Goal: Task Accomplishment & Management: Use online tool/utility

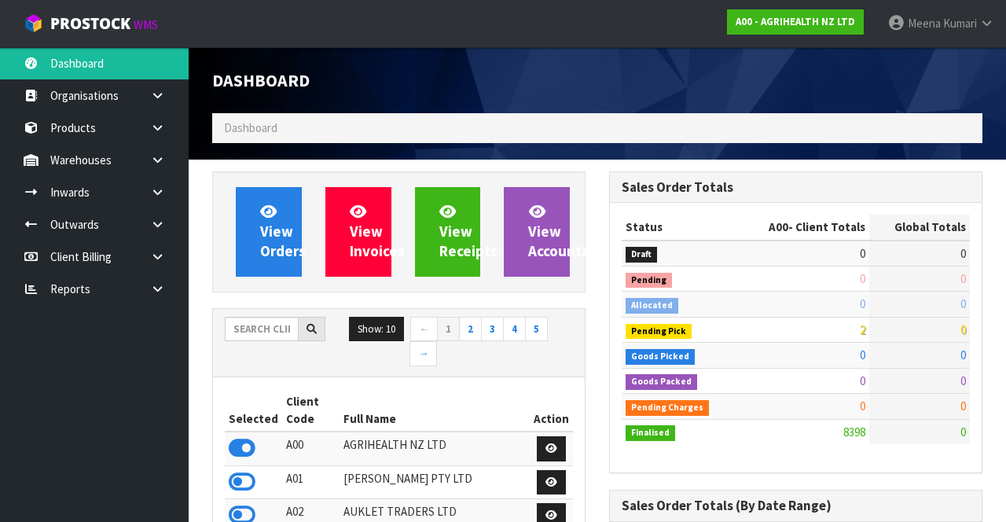
scroll to position [1268, 396]
click at [248, 336] on input "text" at bounding box center [262, 329] width 74 height 24
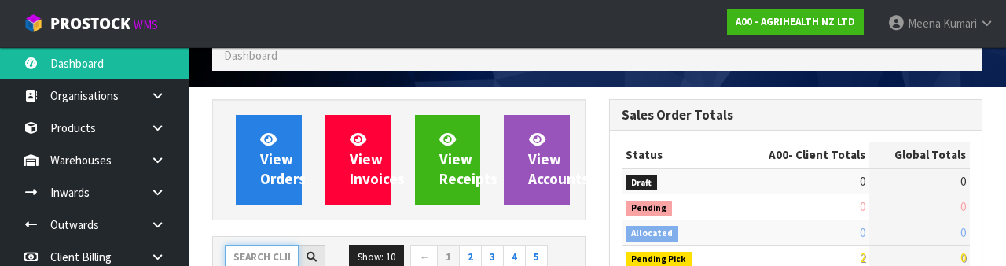
scroll to position [185, 0]
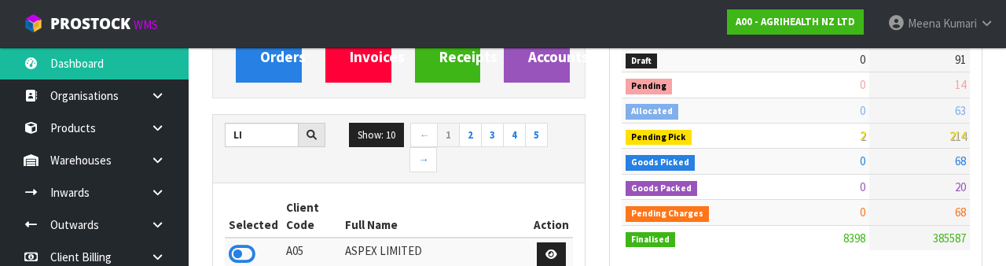
click at [503, 195] on th "Full Name" at bounding box center [435, 216] width 189 height 42
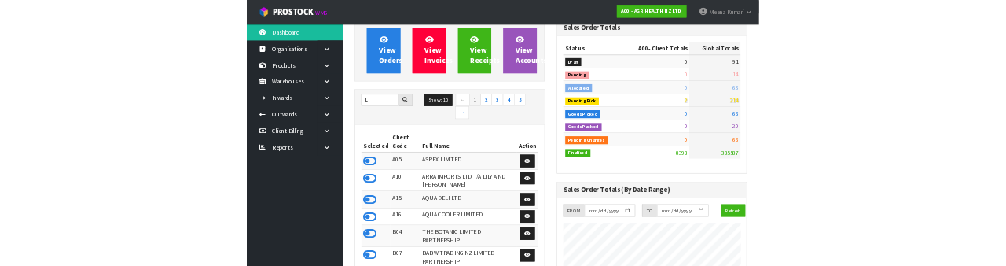
scroll to position [0, 0]
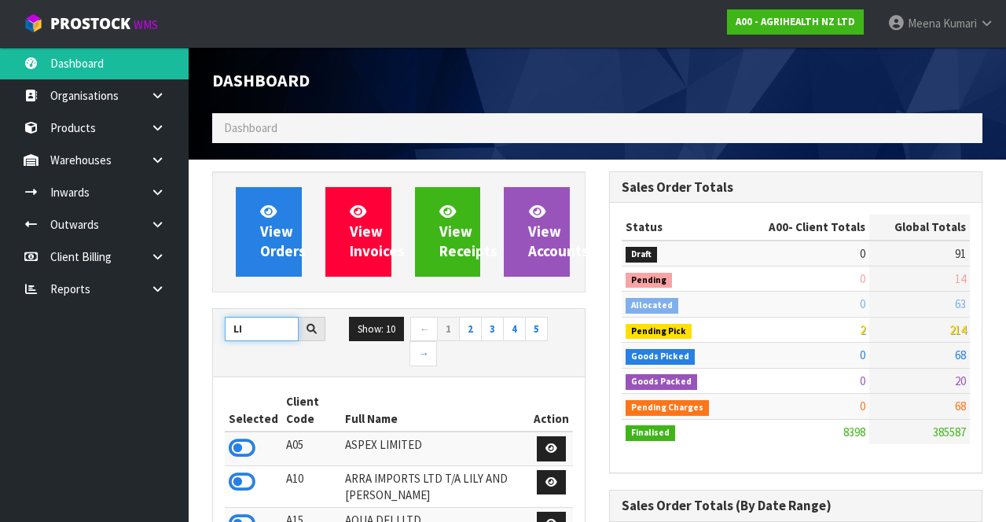
click at [273, 329] on input "LI" at bounding box center [262, 329] width 74 height 24
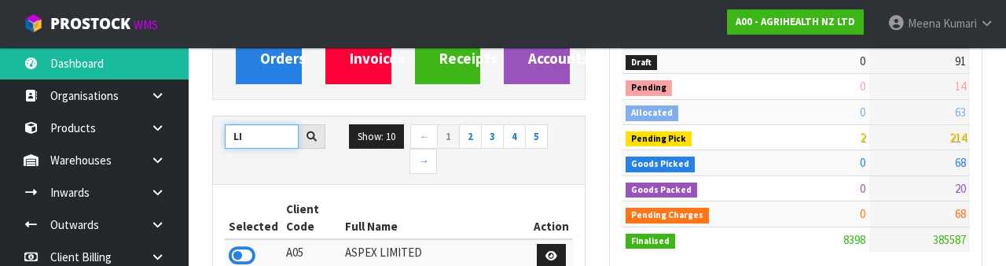
scroll to position [185, 0]
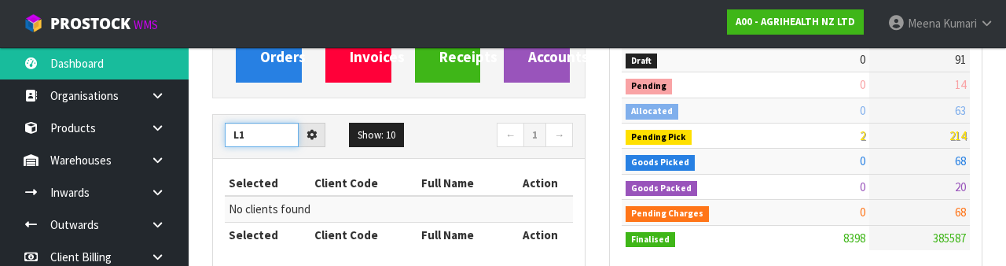
type input "L"
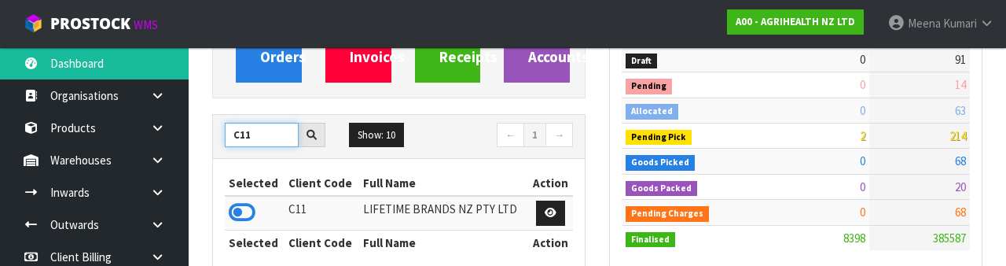
type input "C11"
click at [250, 215] on icon at bounding box center [242, 212] width 27 height 24
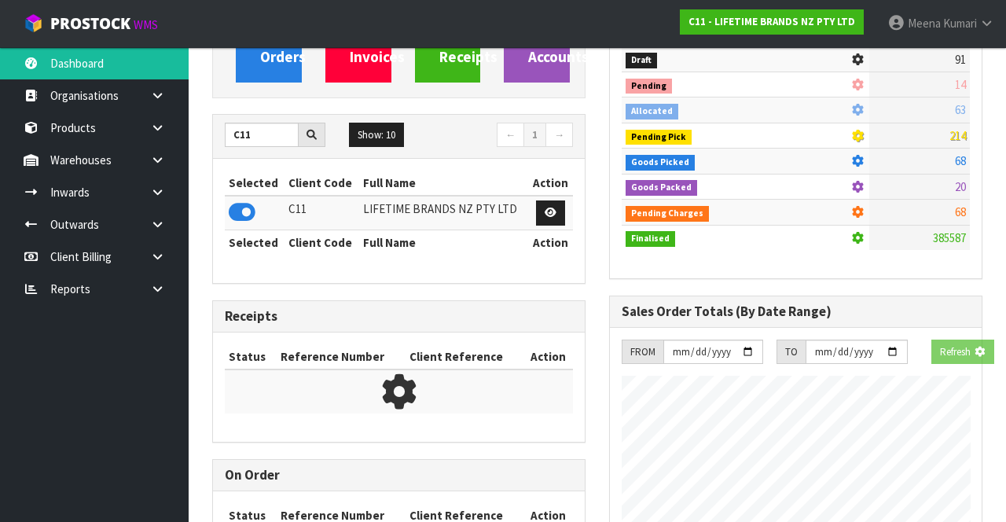
scroll to position [784850, 785428]
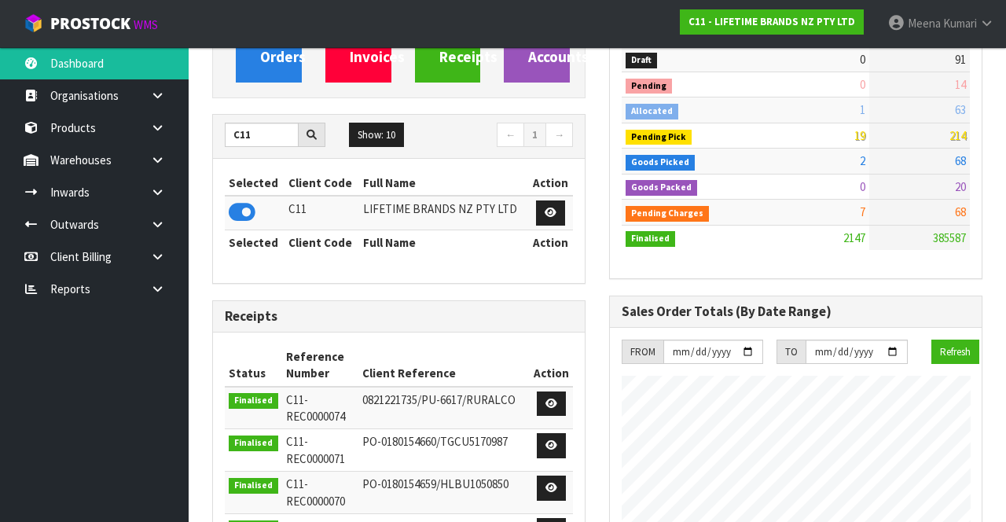
click at [157, 169] on link at bounding box center [163, 160] width 50 height 32
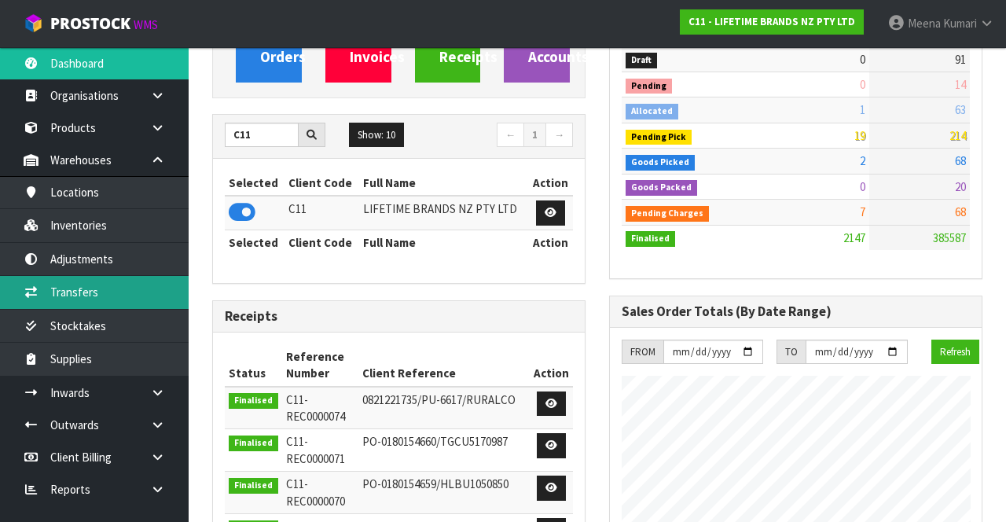
click at [119, 295] on link "Transfers" at bounding box center [94, 292] width 189 height 32
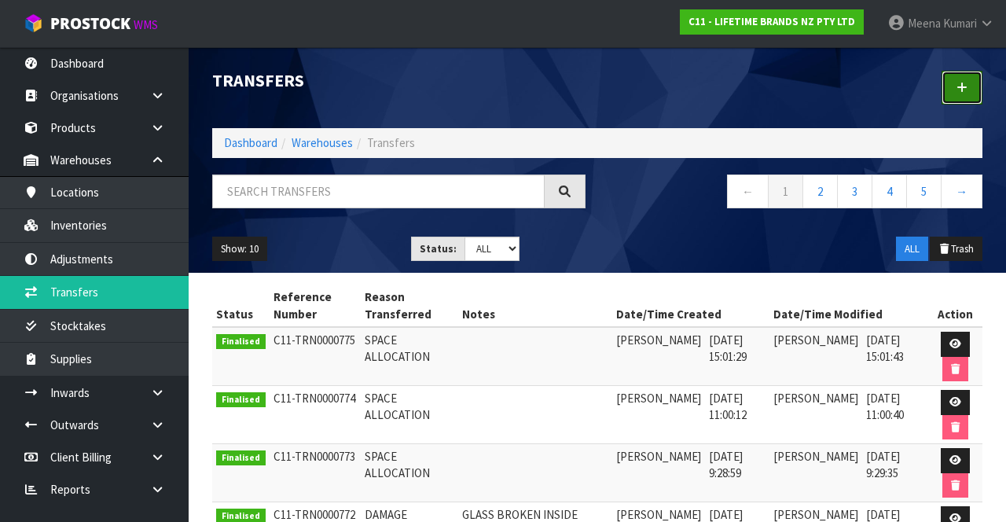
click at [972, 94] on link at bounding box center [961, 88] width 41 height 34
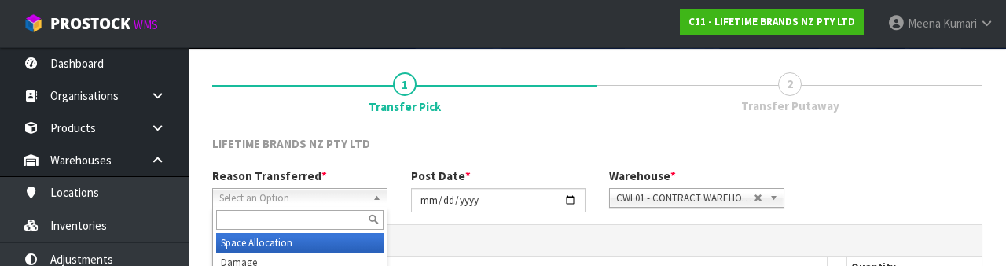
scroll to position [188, 0]
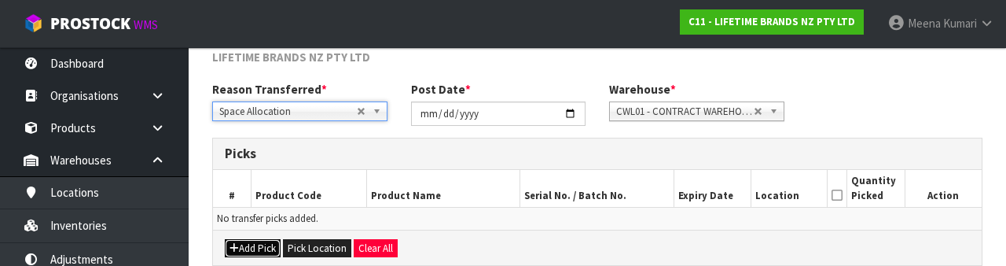
click at [248, 249] on button "Add Pick" at bounding box center [253, 248] width 56 height 19
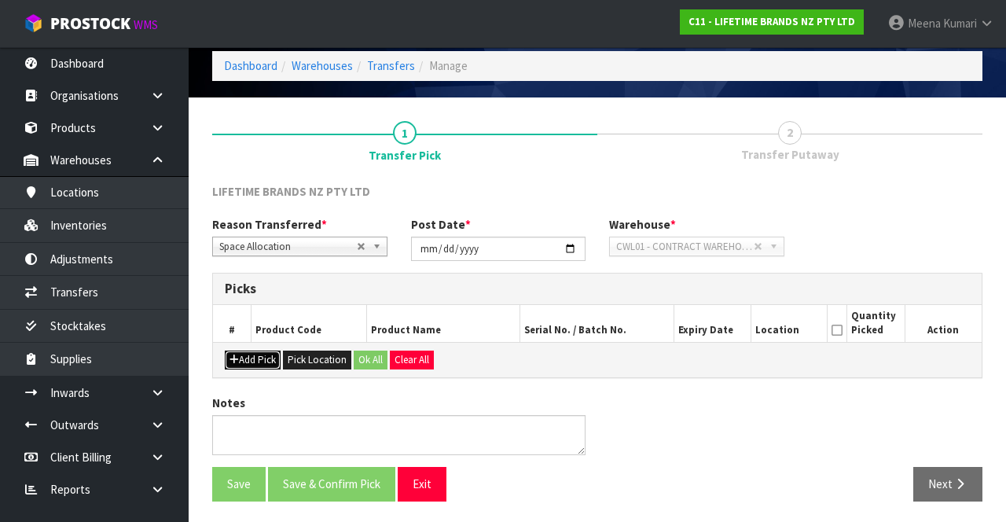
scroll to position [90, 0]
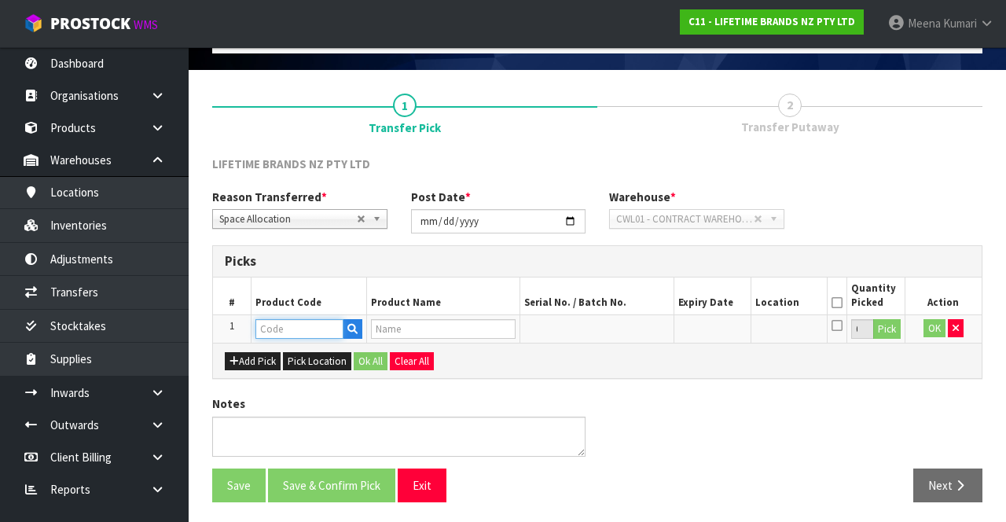
click at [294, 330] on input "text" at bounding box center [299, 329] width 88 height 20
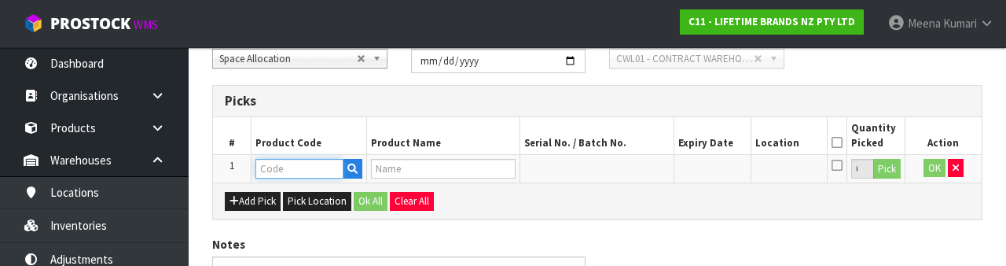
scroll to position [275, 0]
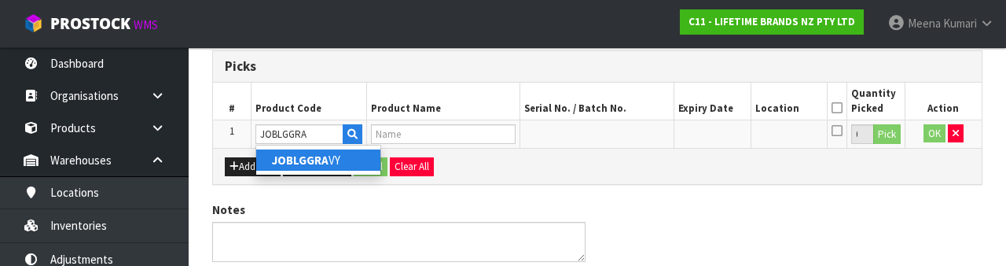
click at [345, 164] on link "JOBLGGRA [PERSON_NAME]" at bounding box center [318, 159] width 124 height 21
type input "JOBLGGRAVY"
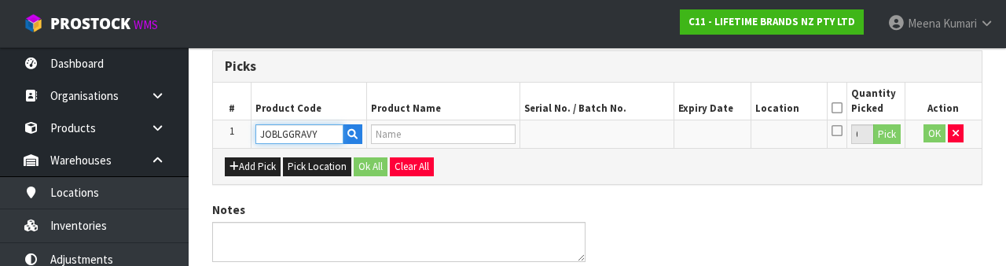
type input "JO BIG LOVE GREAT GRAVY BOAT 400ML"
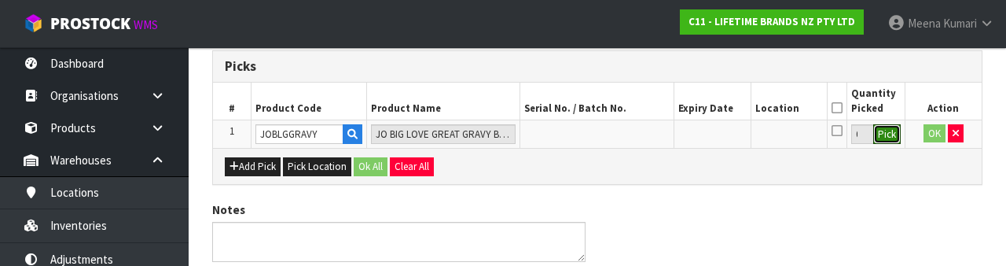
click at [885, 131] on button "Pick" at bounding box center [887, 134] width 28 height 20
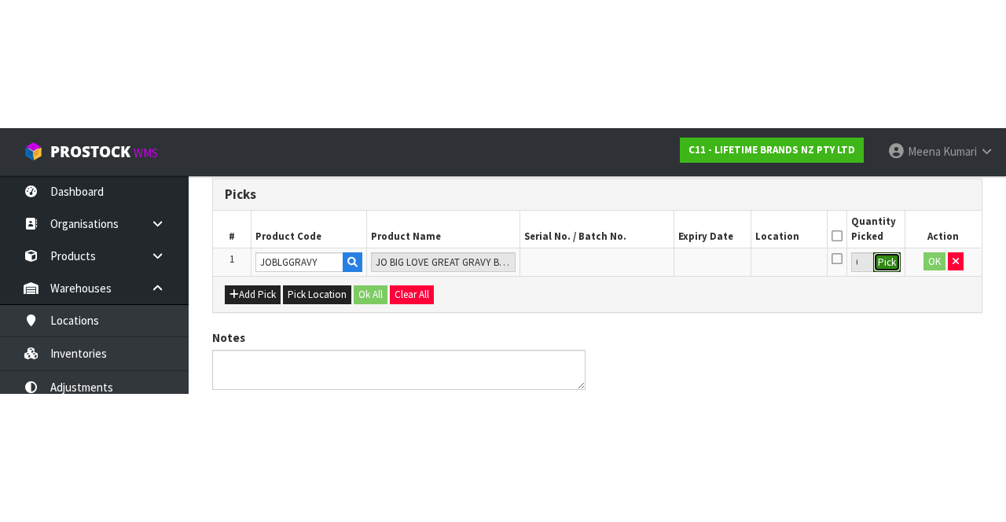
scroll to position [90, 0]
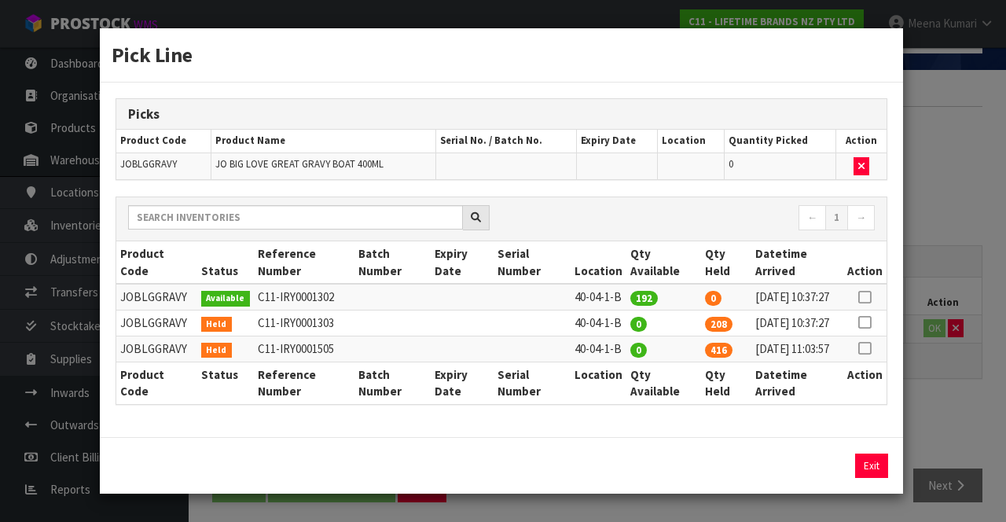
click at [867, 297] on icon at bounding box center [864, 297] width 13 height 1
click at [808, 478] on button "Assign Pick" at bounding box center [818, 465] width 64 height 24
type input "192"
click at [860, 323] on icon at bounding box center [864, 322] width 13 height 1
click at [796, 478] on button "Assign Pick" at bounding box center [818, 465] width 64 height 24
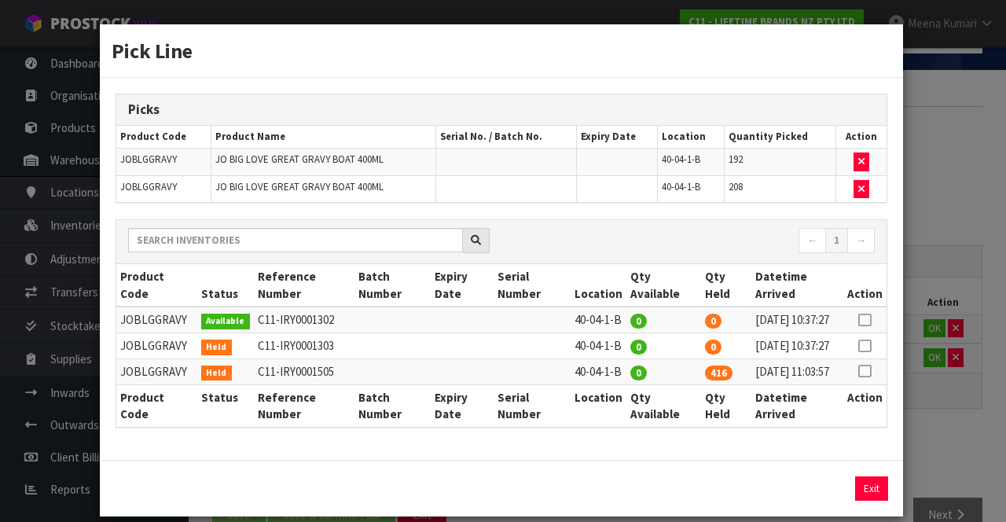
click at [866, 372] on icon at bounding box center [864, 371] width 13 height 1
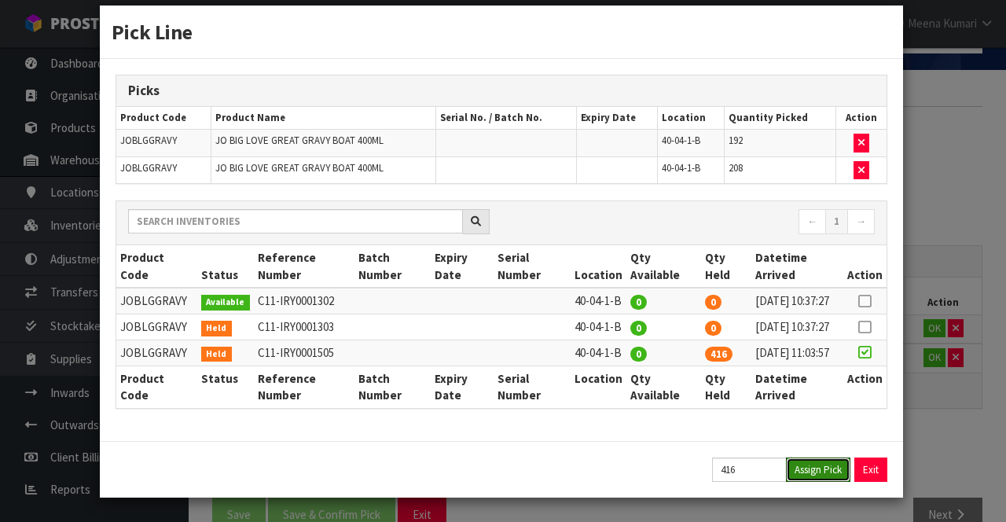
click at [814, 468] on button "Assign Pick" at bounding box center [818, 469] width 64 height 24
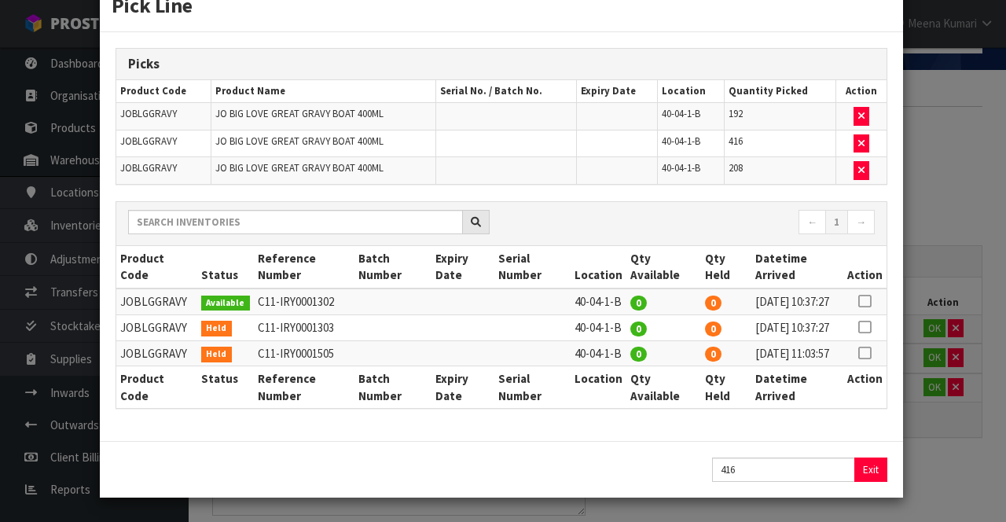
click at [941, 450] on div "Pick Line Picks Product Code Product Name Serial No. / Batch No. Expiry Date Lo…" at bounding box center [503, 261] width 1006 height 522
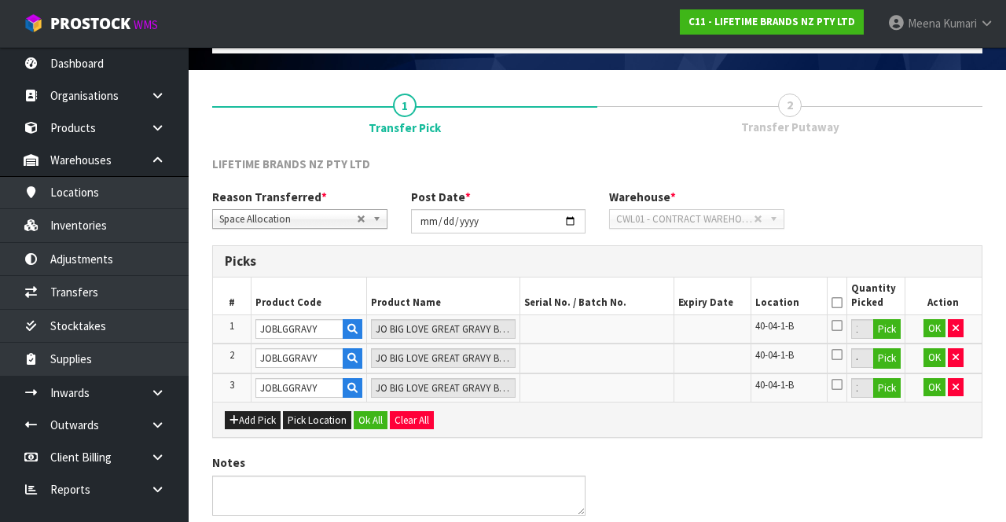
click at [836, 303] on icon at bounding box center [836, 303] width 11 height 1
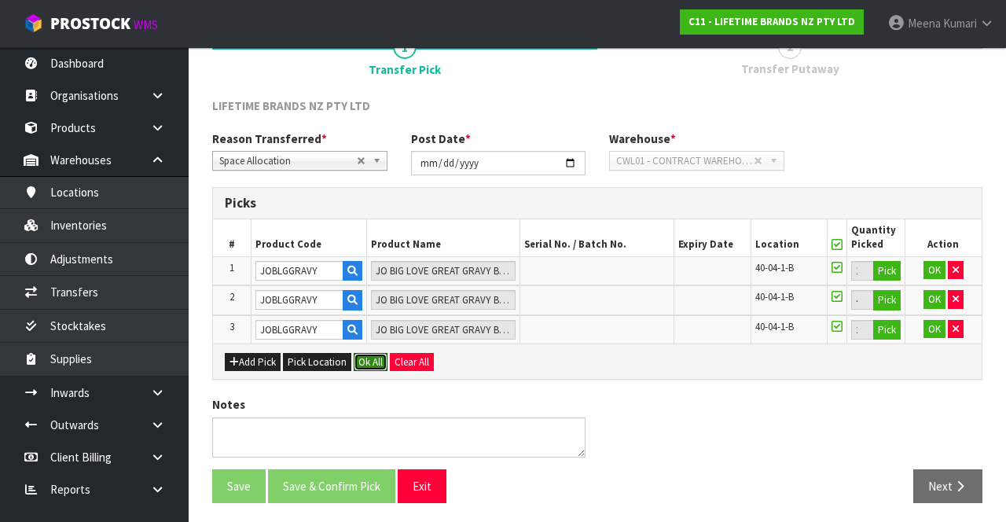
click at [369, 361] on button "Ok All" at bounding box center [371, 362] width 34 height 19
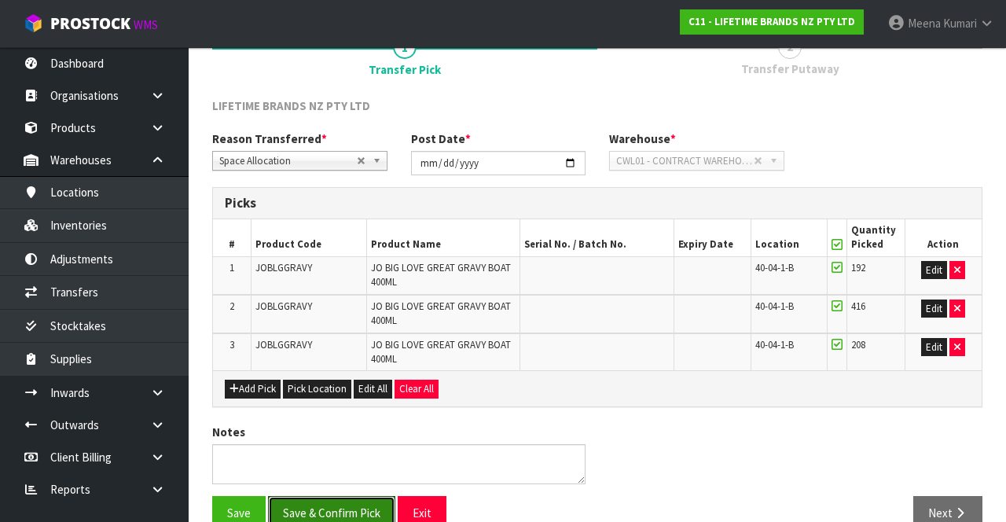
click at [350, 512] on button "Save & Confirm Pick" at bounding box center [331, 513] width 127 height 34
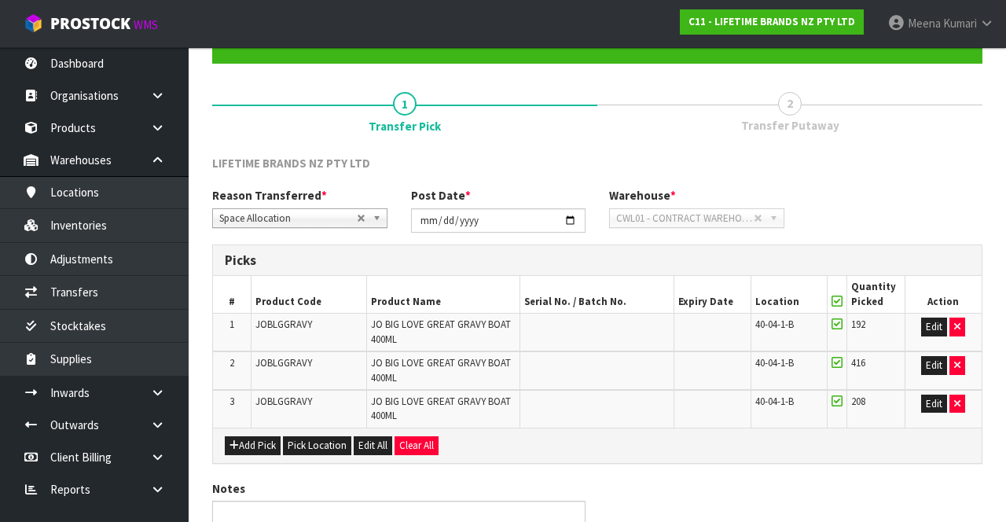
scroll to position [0, 0]
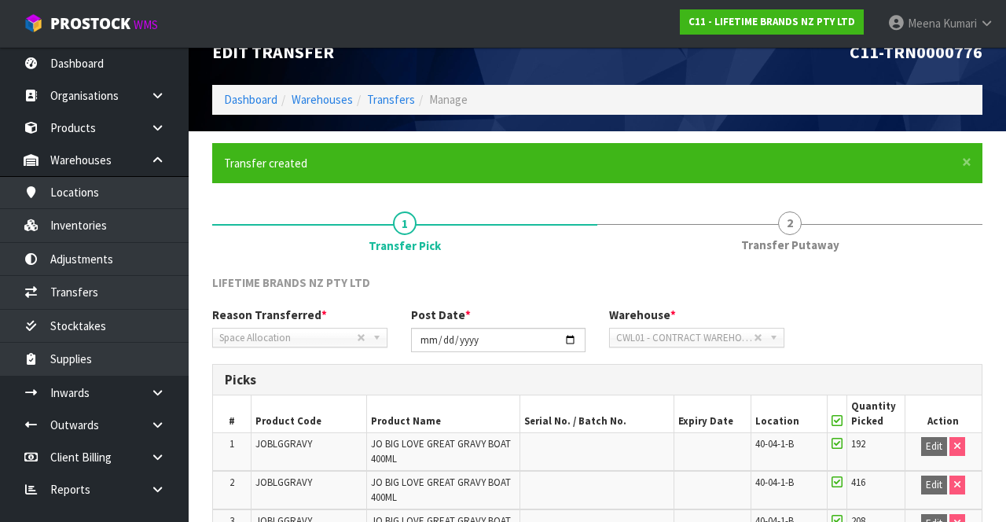
scroll to position [198, 0]
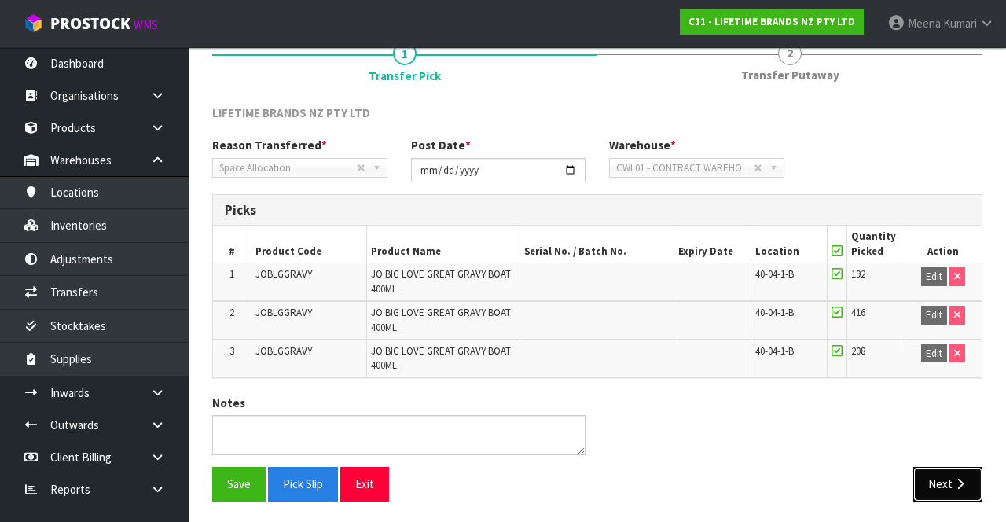
click at [951, 485] on button "Next" at bounding box center [947, 484] width 69 height 34
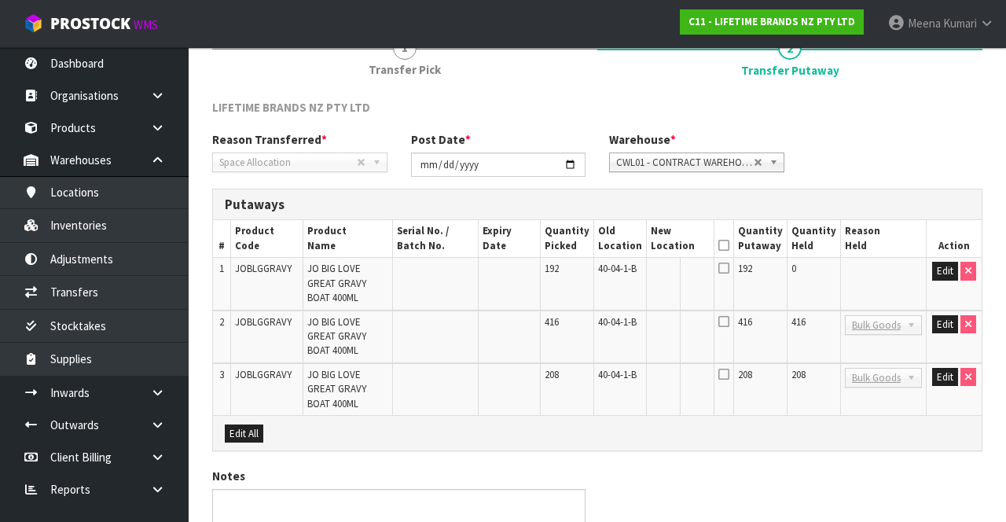
scroll to position [233, 0]
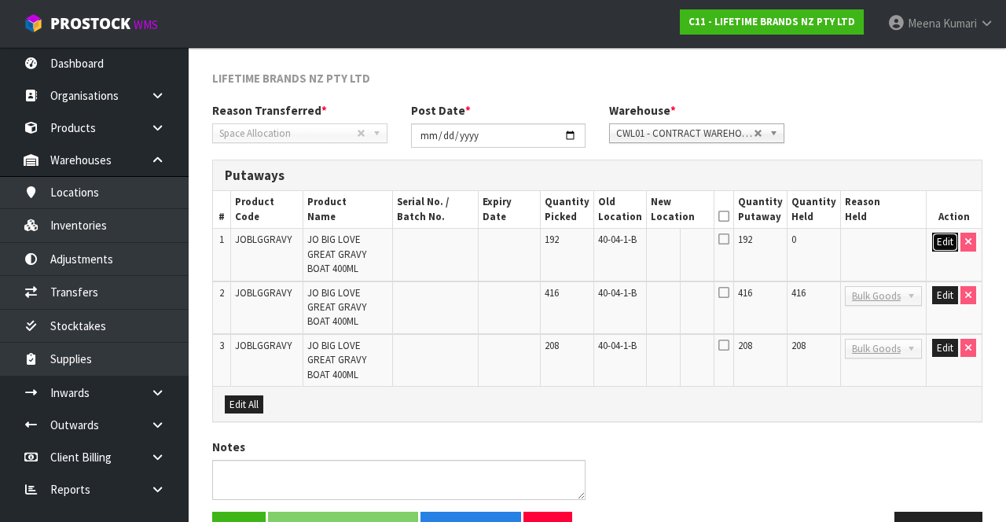
click at [935, 243] on button "Edit" at bounding box center [945, 242] width 26 height 19
click at [945, 286] on button "Edit" at bounding box center [945, 295] width 26 height 19
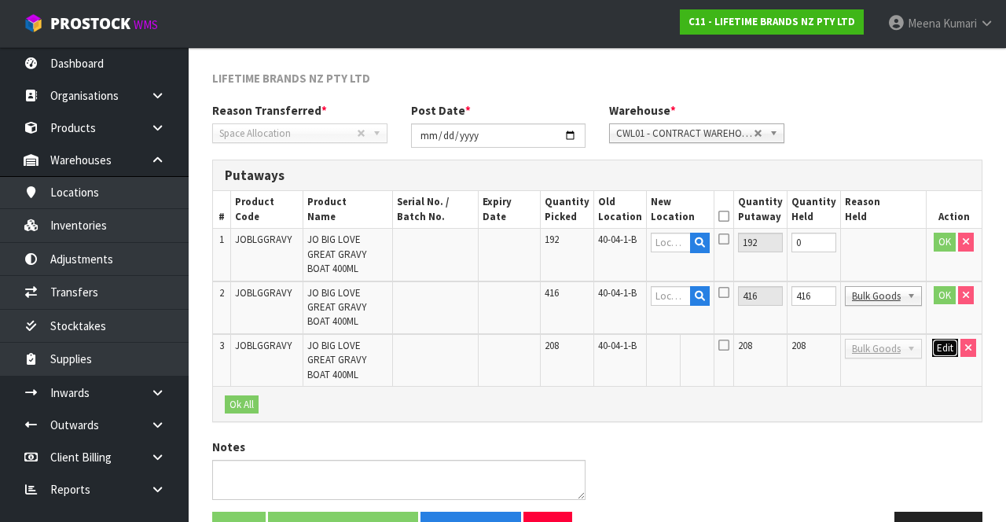
click at [950, 339] on button "Edit" at bounding box center [945, 348] width 26 height 19
click at [677, 244] on input "text" at bounding box center [671, 243] width 40 height 20
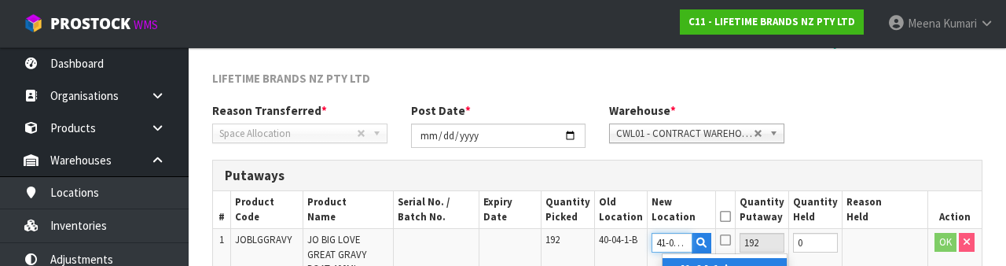
scroll to position [0, 2]
type input "41-04-1-B"
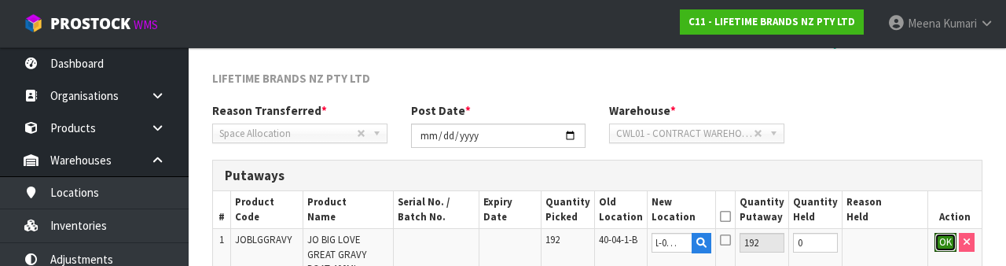
click at [941, 245] on button "OK" at bounding box center [945, 242] width 22 height 19
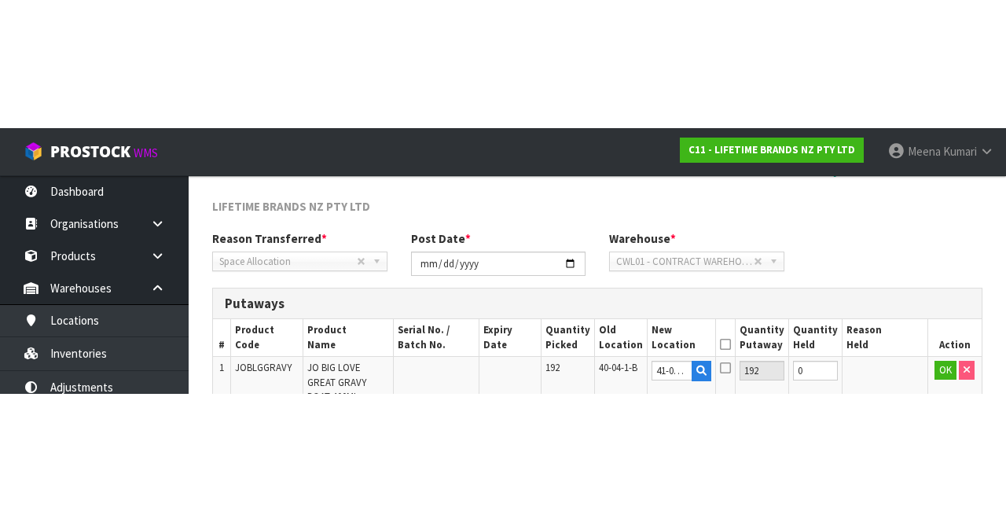
scroll to position [233, 0]
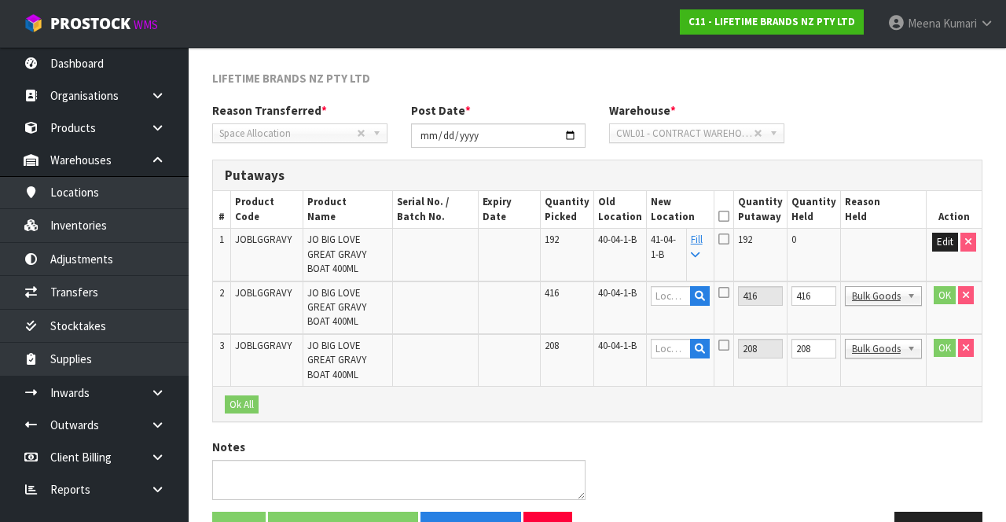
click at [699, 253] on icon at bounding box center [695, 255] width 9 height 10
type input "41-04-1-B"
click at [941, 286] on button "OK" at bounding box center [945, 295] width 22 height 19
click at [945, 339] on button "OK" at bounding box center [945, 348] width 22 height 19
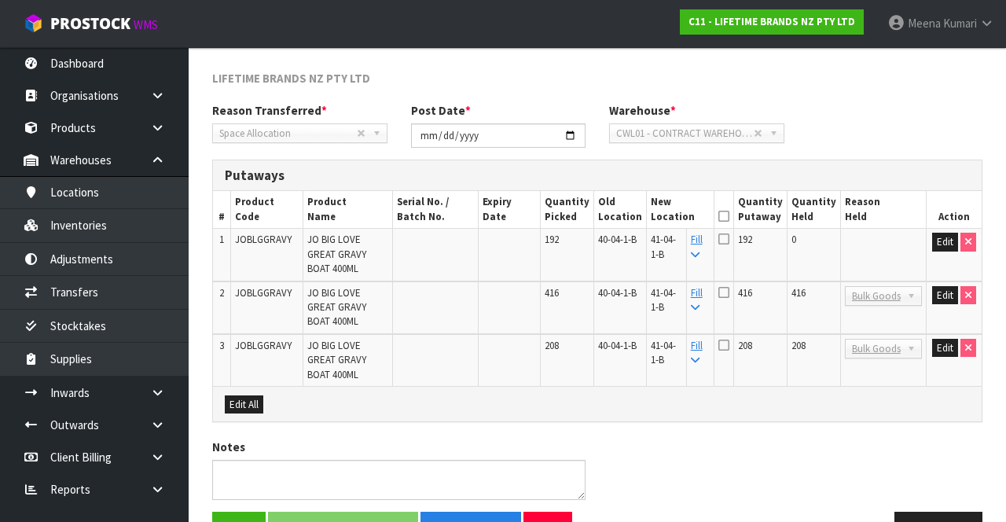
click at [729, 216] on icon at bounding box center [723, 216] width 11 height 1
click at [371, 512] on button "Save & Confirm Putaway" at bounding box center [343, 529] width 150 height 34
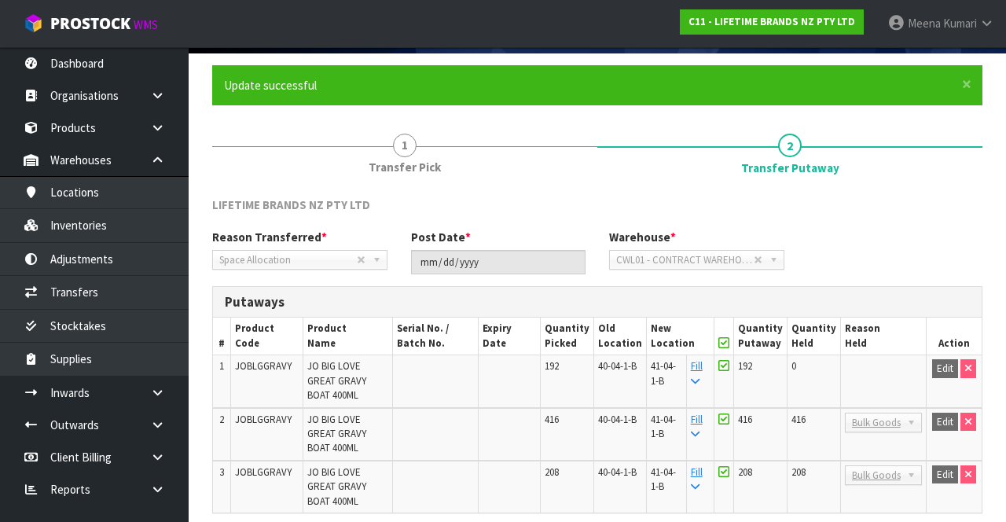
scroll to position [105, 0]
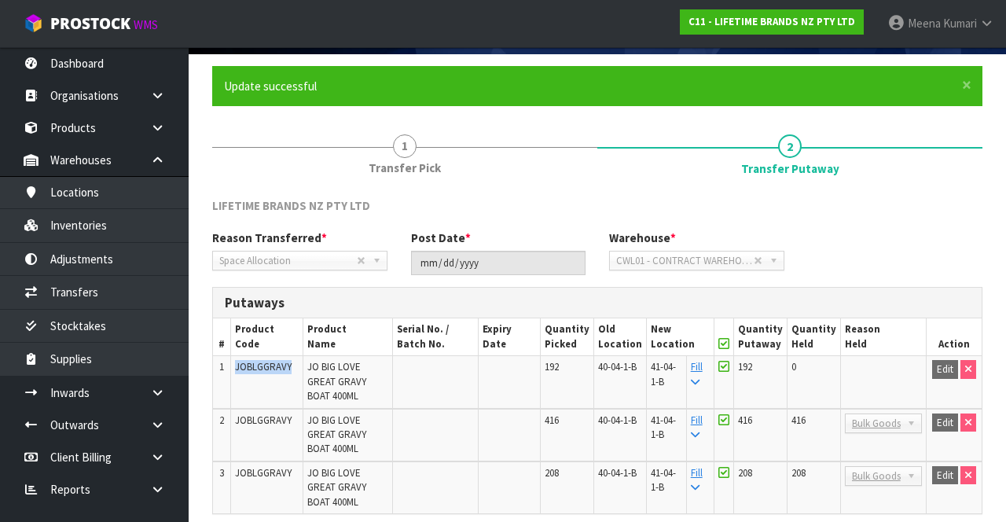
copy span "JOBLGGRAVY"
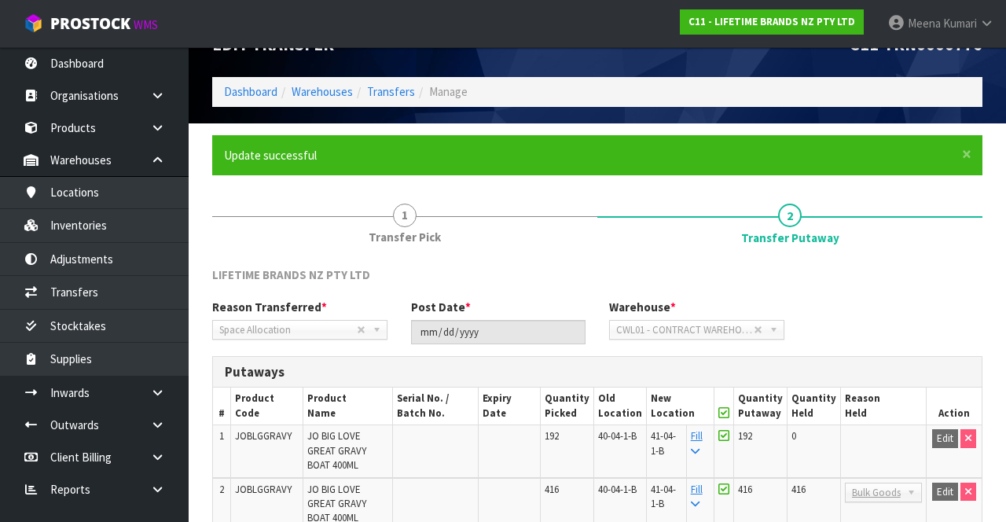
scroll to position [0, 0]
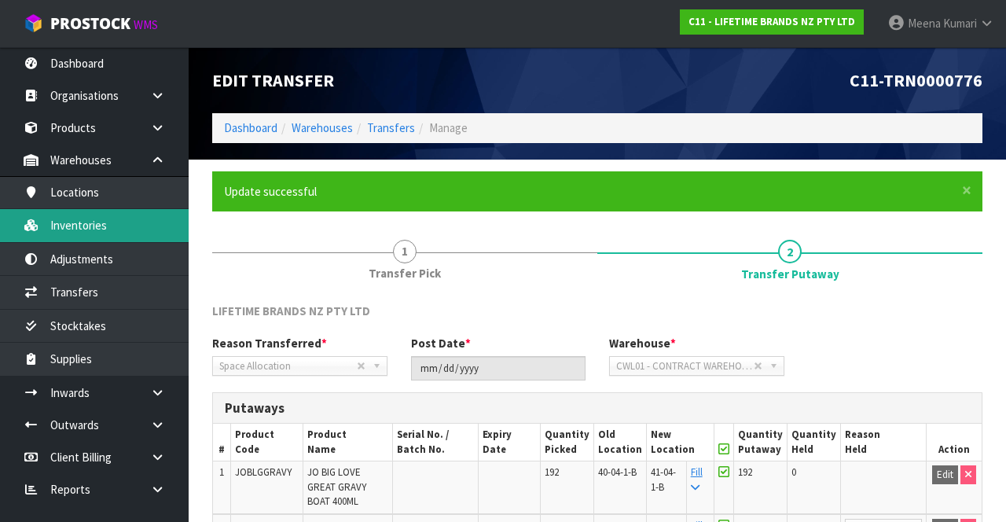
click at [132, 233] on link "Inventories" at bounding box center [94, 225] width 189 height 32
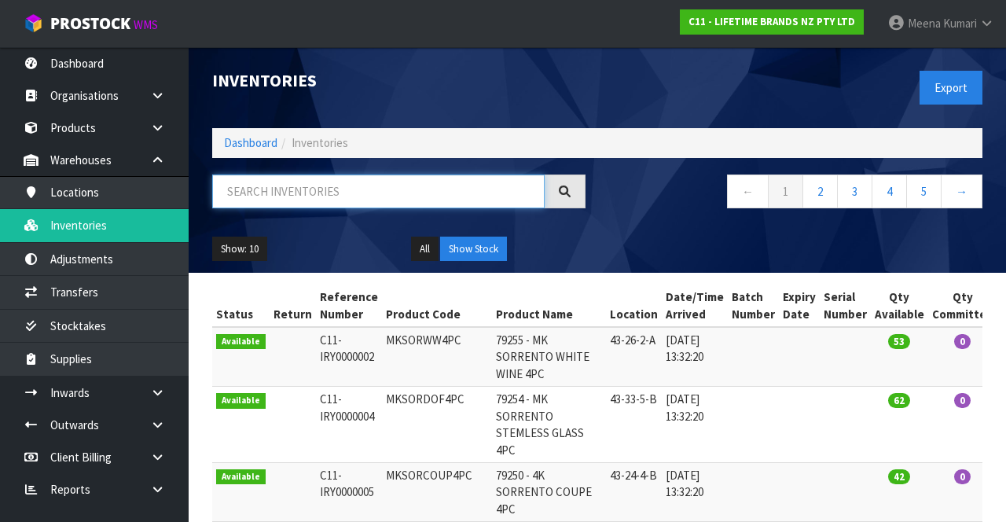
paste input "JOBLGGRAVY"
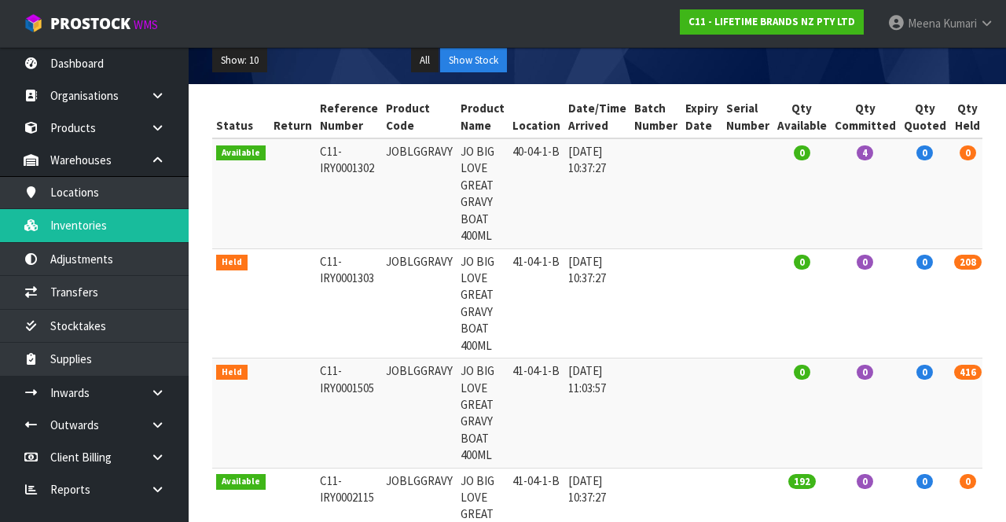
scroll to position [0, 52]
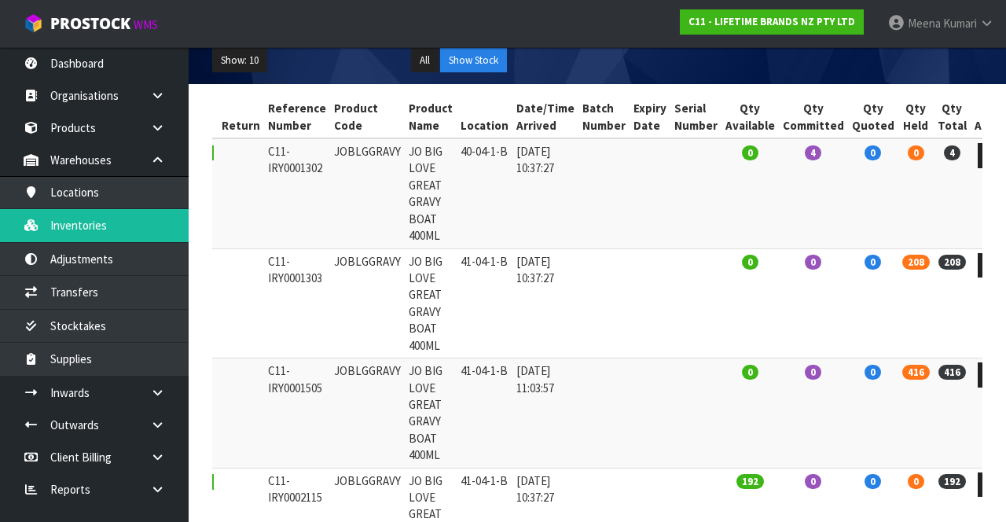
type input "JOBLGGRAVY"
click at [978, 272] on link at bounding box center [992, 265] width 29 height 25
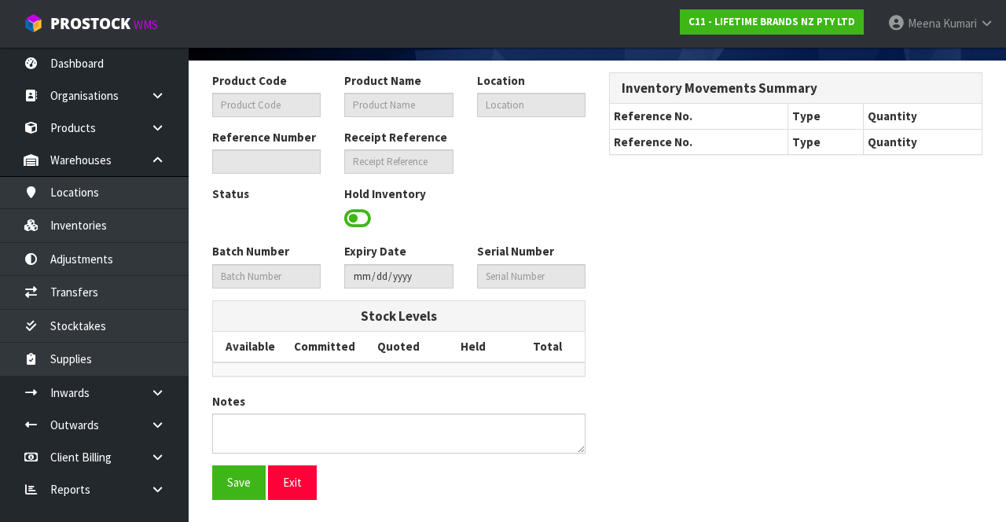
type input "JOBLGGRAVY"
type input "JO BIG LOVE GREAT GRAVY BOAT 400ML"
type input "41-04-1-B"
type input "C11-IRY0001303"
type input "C11-REC0000039"
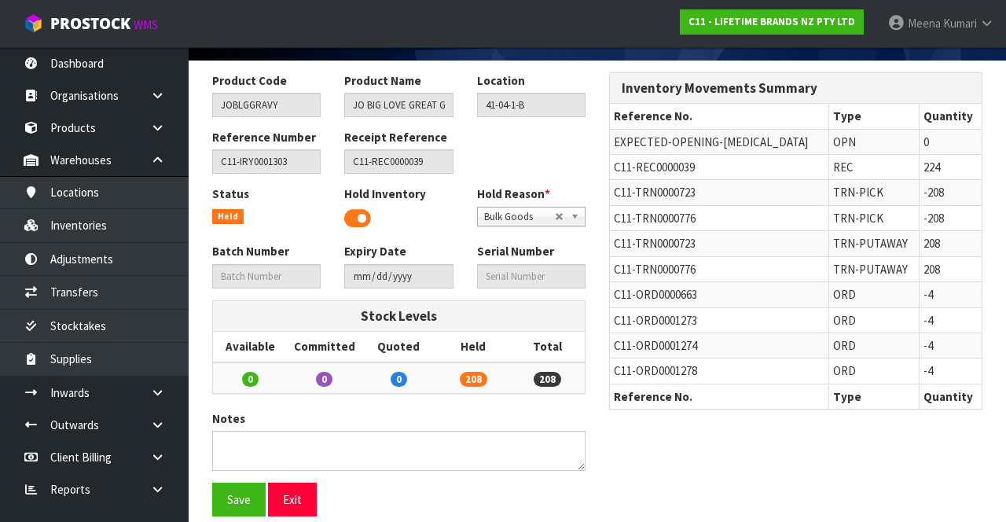
scroll to position [116, 0]
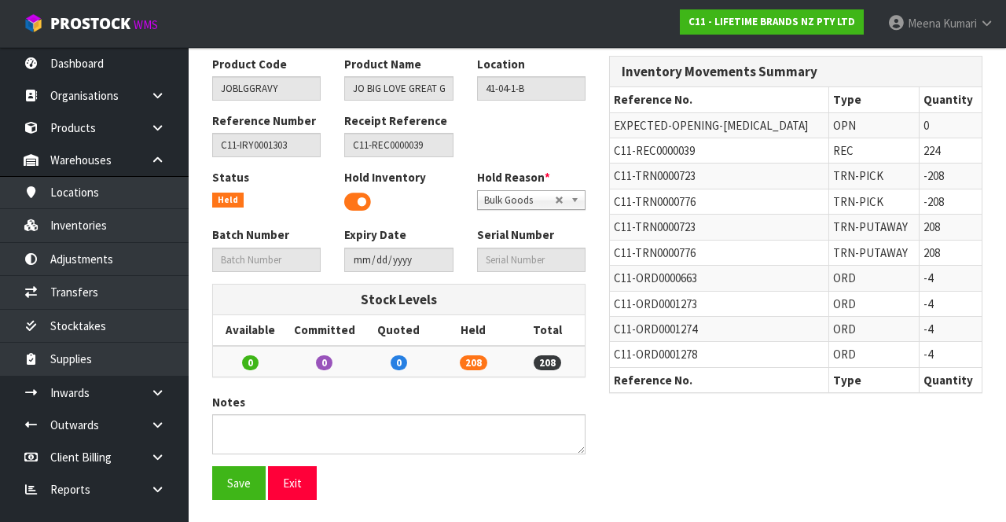
click at [352, 211] on span at bounding box center [357, 202] width 27 height 24
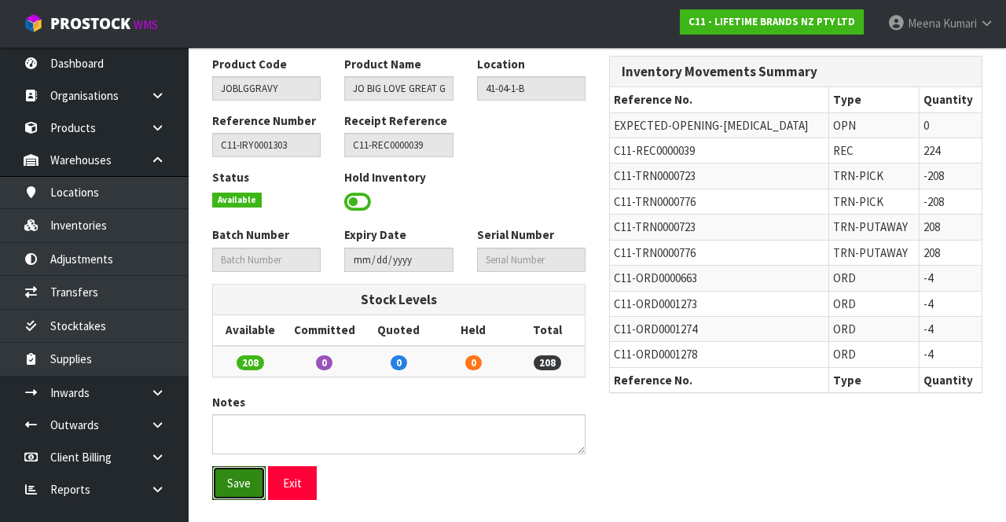
click at [228, 473] on button "Save" at bounding box center [238, 483] width 53 height 34
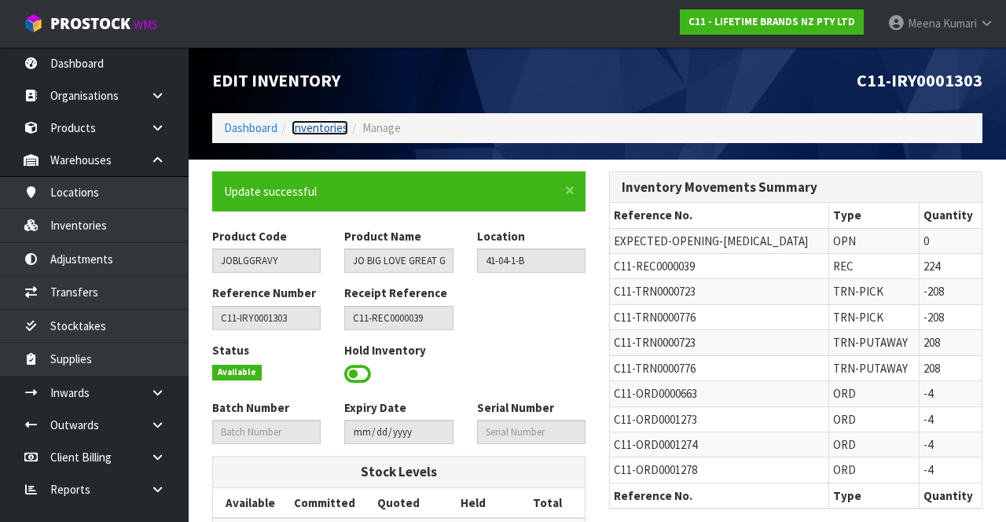
click at [310, 132] on link "Inventories" at bounding box center [320, 127] width 57 height 15
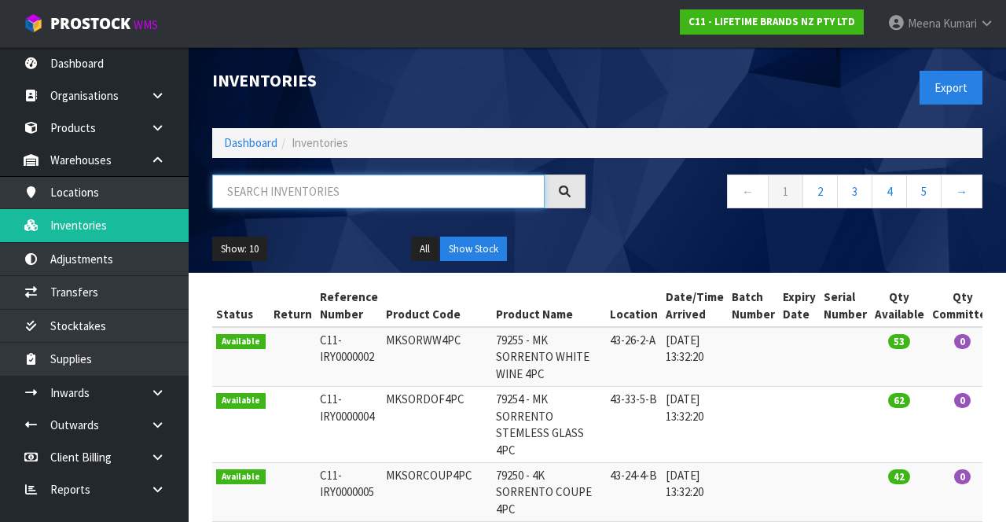
paste input "JOBLGGRAVY"
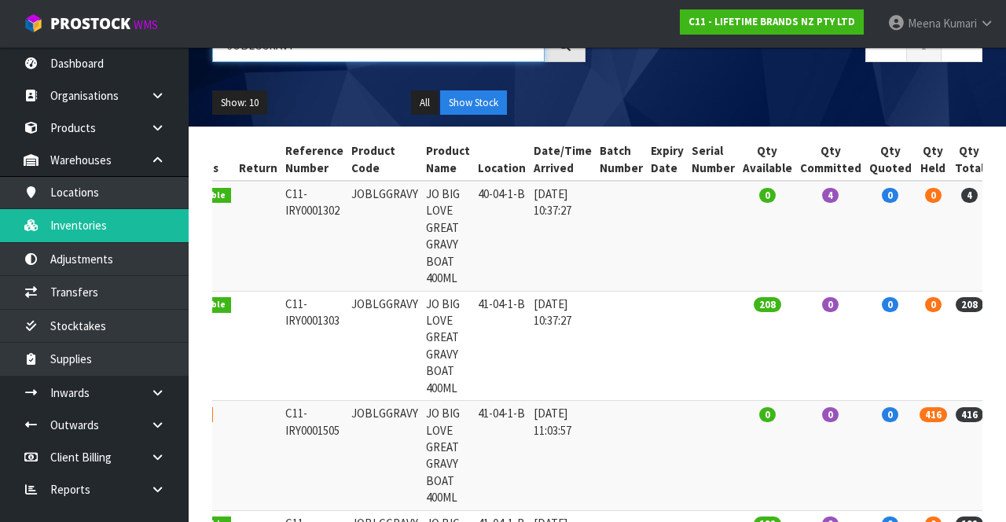
scroll to position [0, 52]
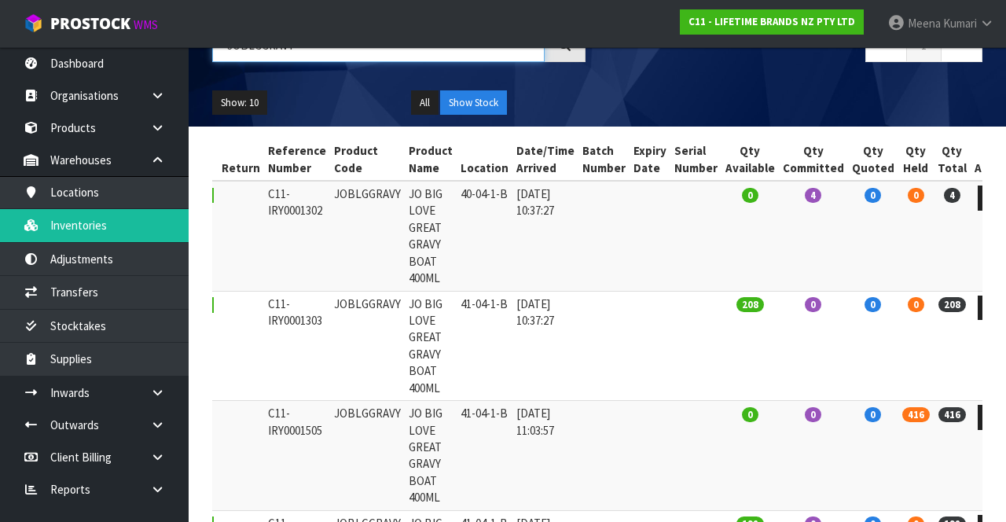
type input "JOBLGGRAVY"
click at [978, 420] on link at bounding box center [992, 417] width 29 height 25
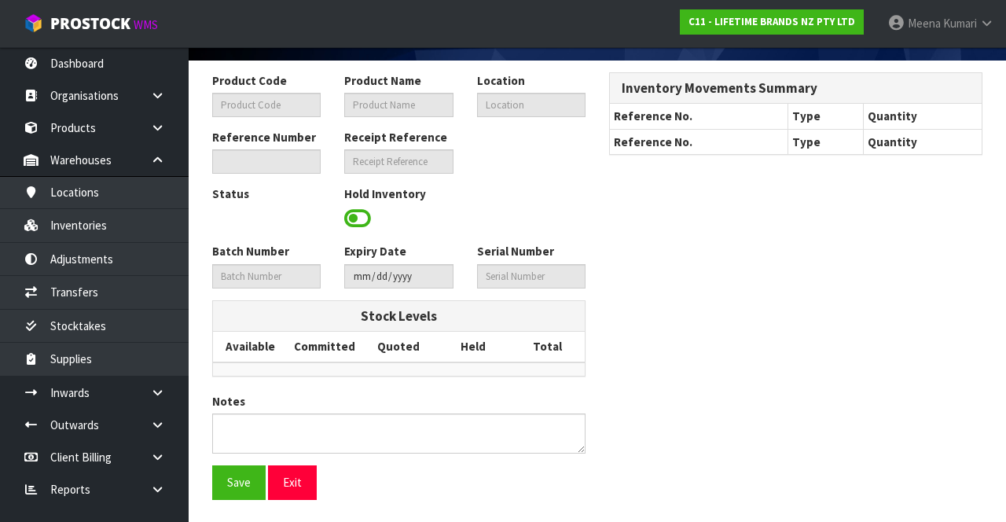
type input "JOBLGGRAVY"
type input "JO BIG LOVE GREAT GRAVY BOAT 400ML"
type input "41-04-1-B"
type input "C11-IRY0001505"
type input "C11-REC0000048"
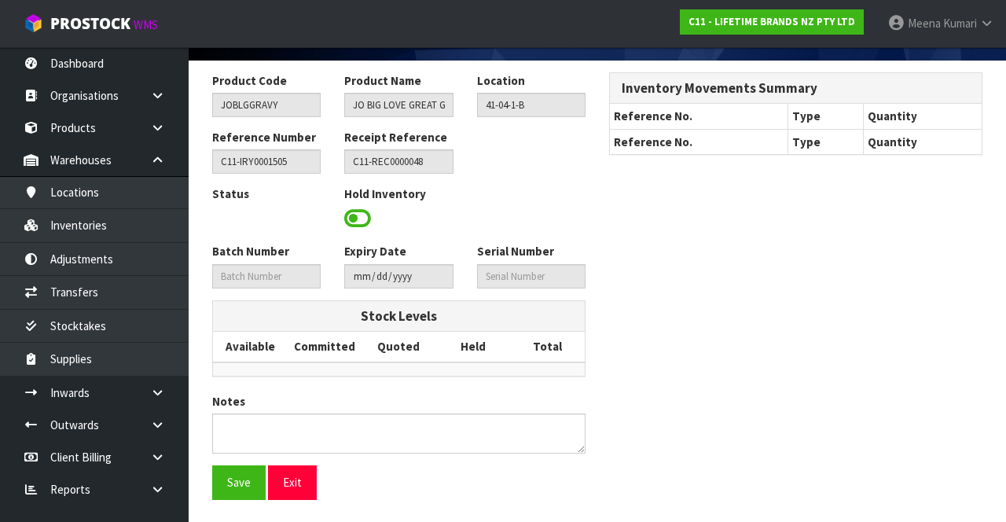
scroll to position [116, 0]
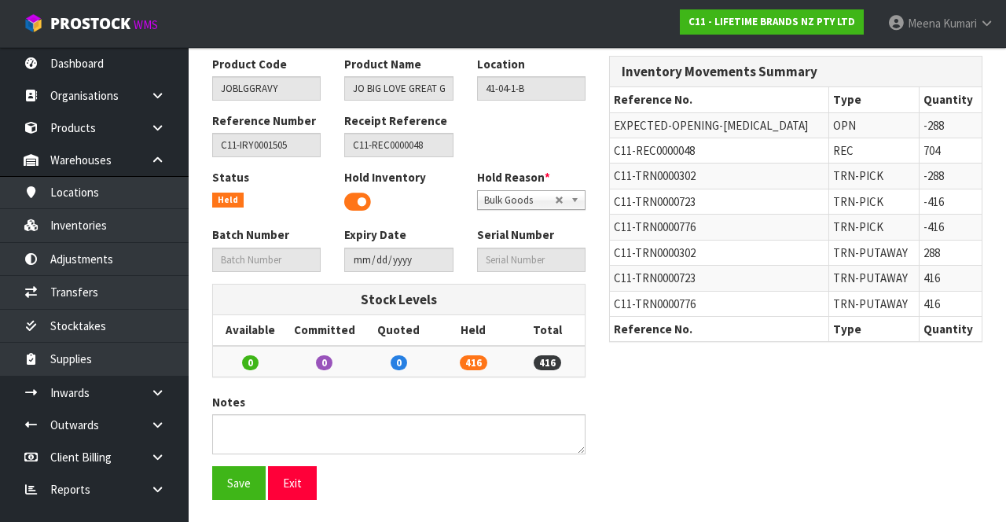
click at [362, 202] on span at bounding box center [357, 202] width 27 height 24
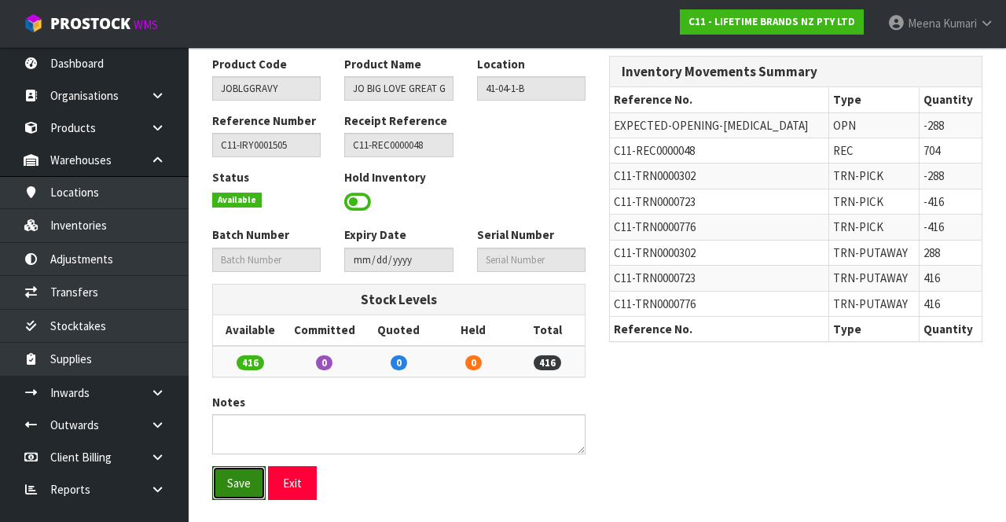
click at [226, 473] on button "Save" at bounding box center [238, 483] width 53 height 34
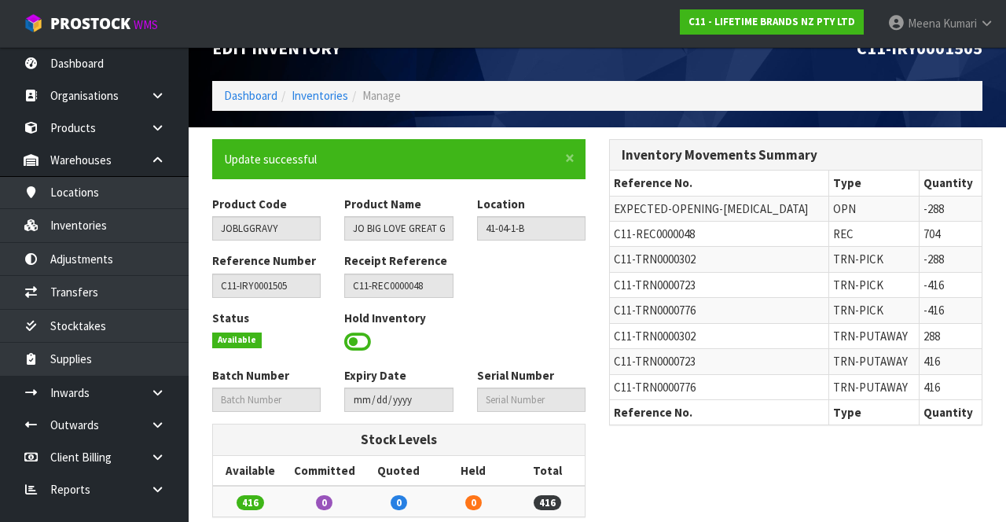
scroll to position [28, 0]
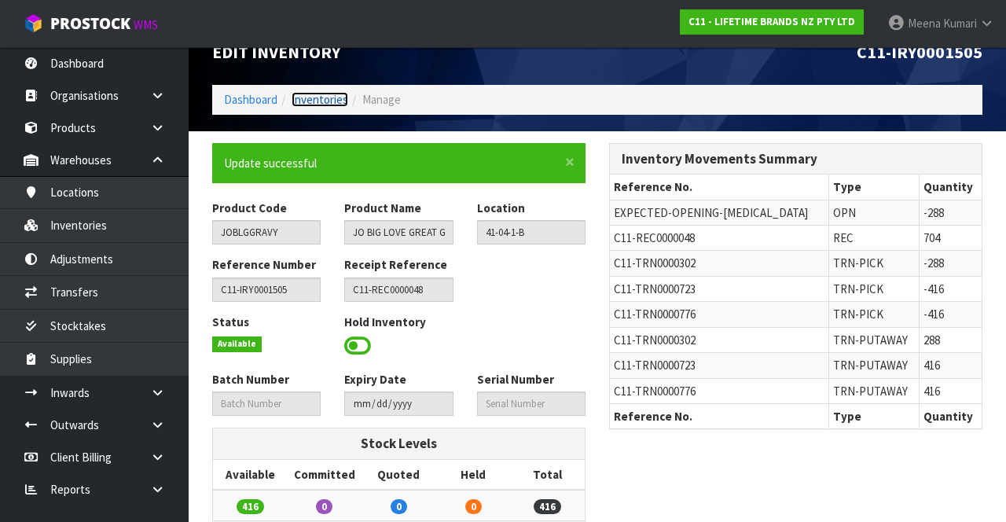
click at [324, 105] on link "Inventories" at bounding box center [320, 99] width 57 height 15
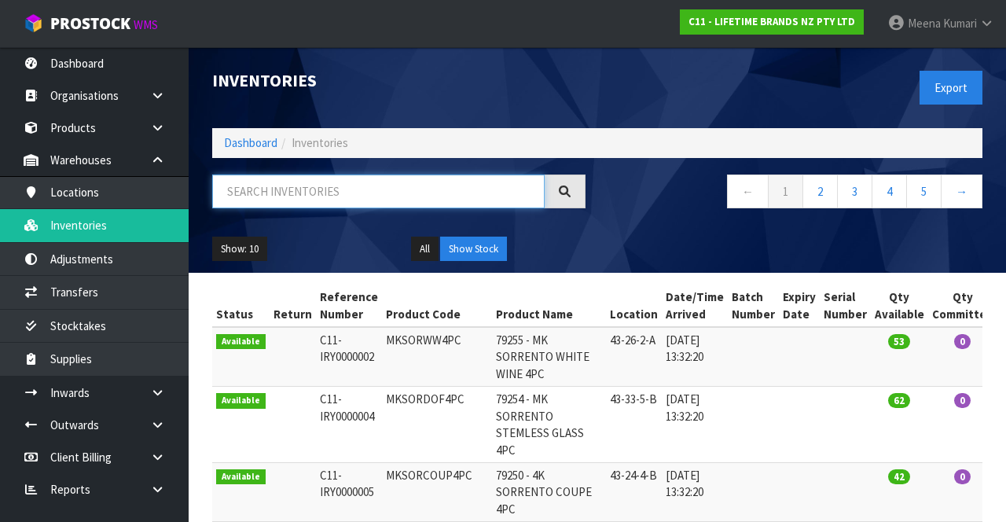
paste input "JOBLGGRAVY"
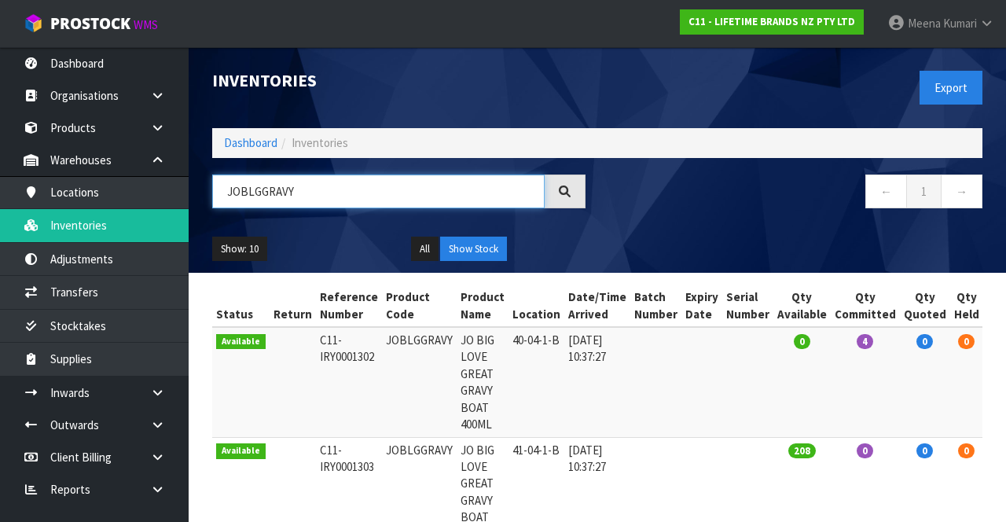
scroll to position [0, 49]
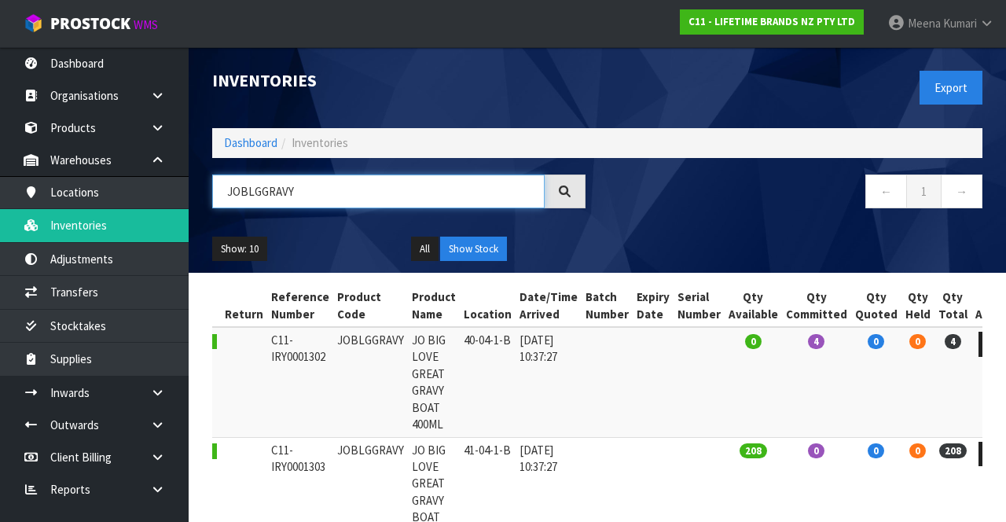
type input "JOBLGGRAVY"
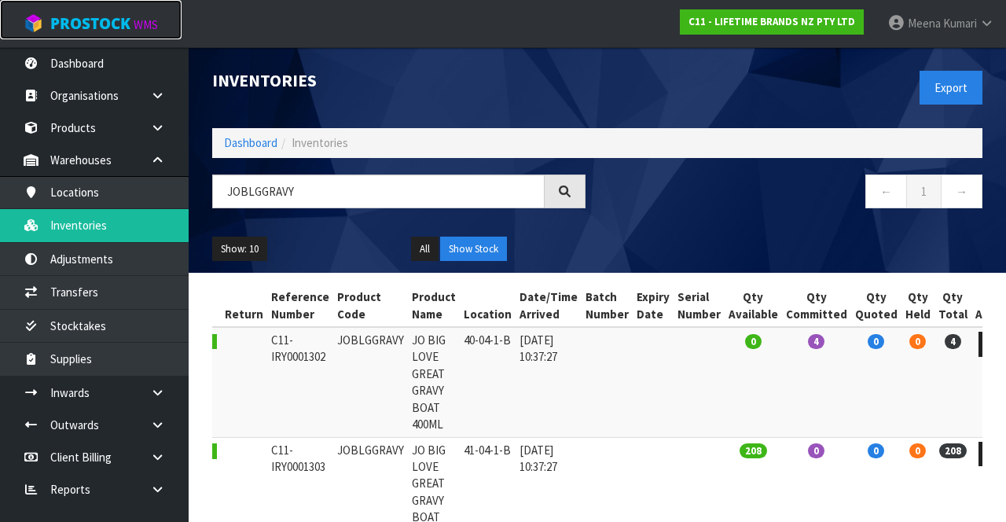
click at [9, 34] on link "ProStock WMS" at bounding box center [91, 19] width 182 height 39
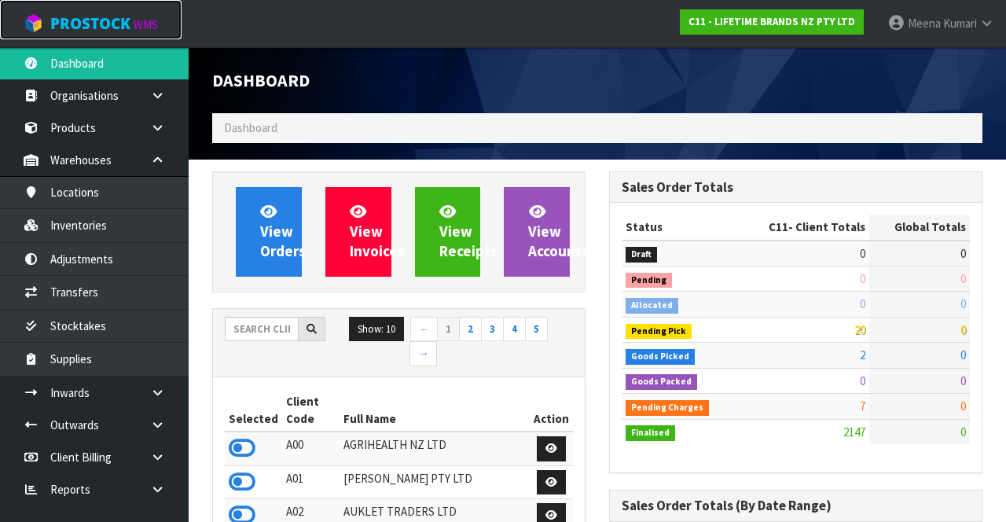
scroll to position [1334, 396]
